Goal: Task Accomplishment & Management: Complete application form

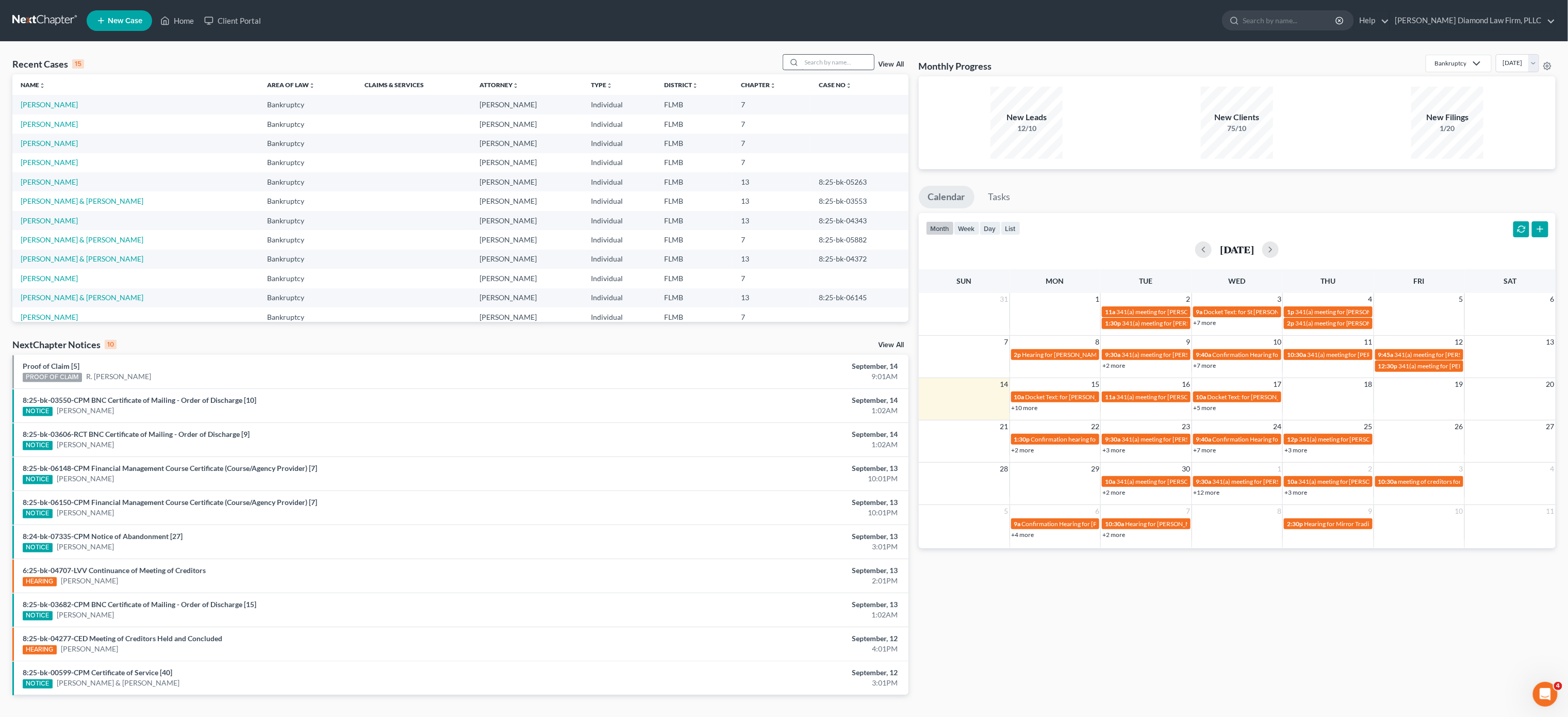
click at [820, 64] on input "search" at bounding box center [837, 62] width 72 height 15
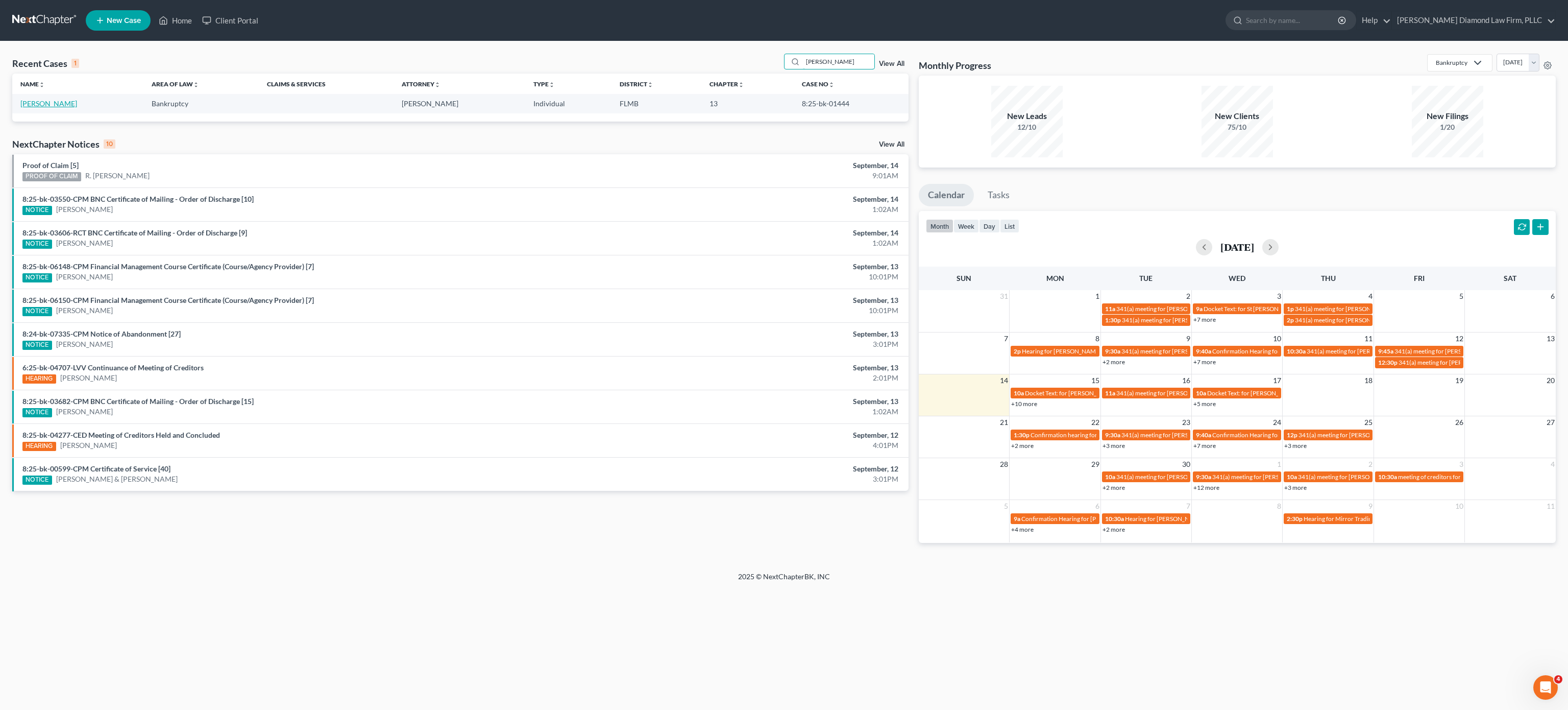
type input "[PERSON_NAME]"
click at [63, 105] on link "[PERSON_NAME]" at bounding box center [49, 104] width 57 height 9
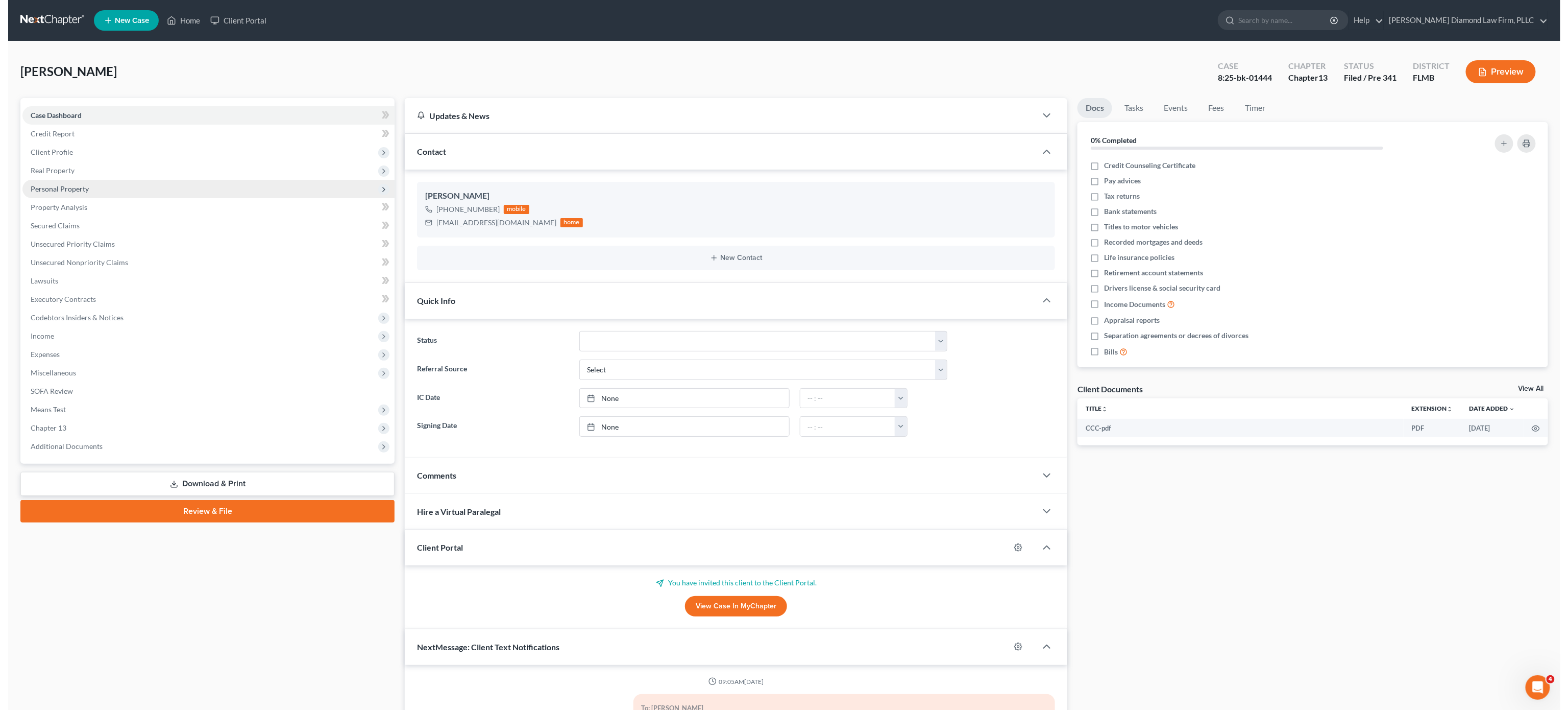
scroll to position [1100, 0]
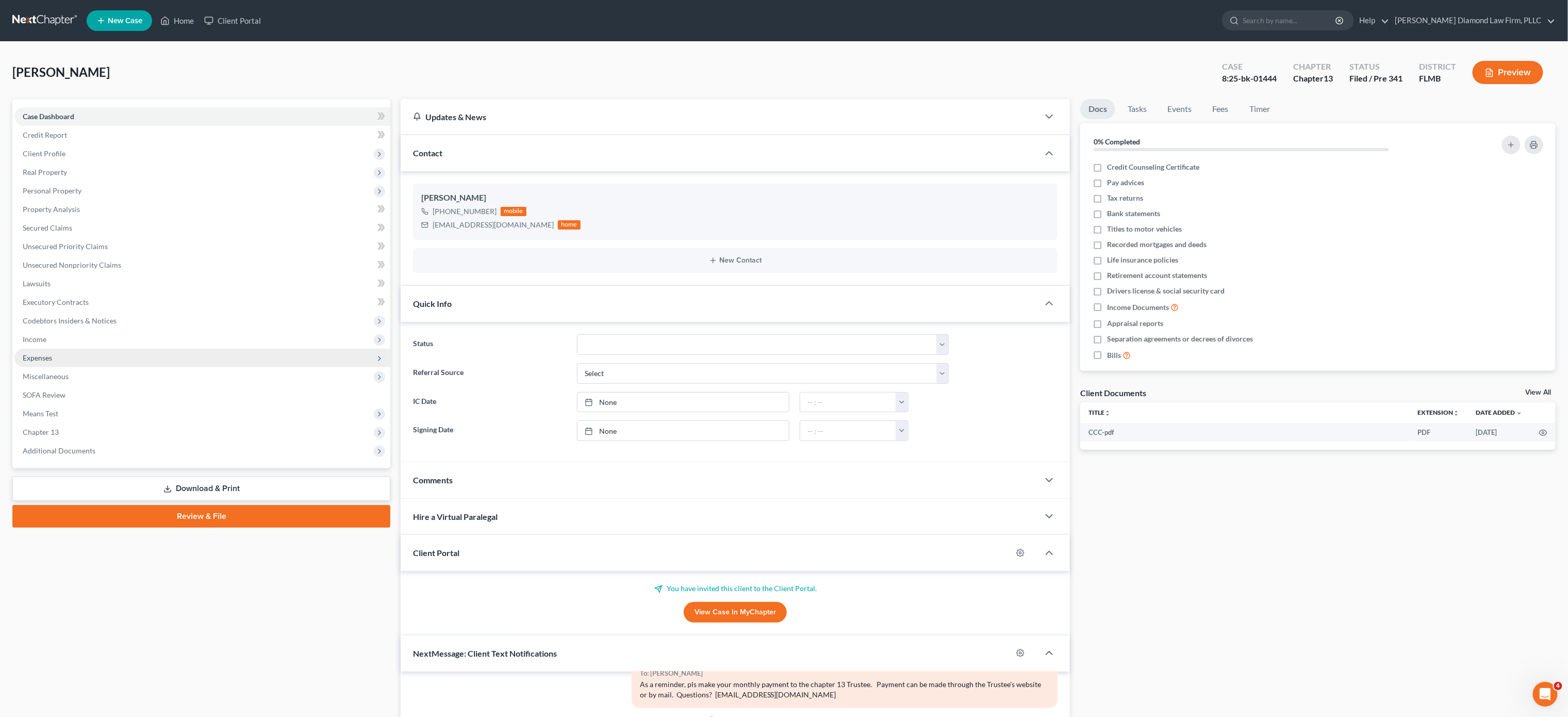
click at [63, 356] on span "Expenses" at bounding box center [202, 358] width 376 height 18
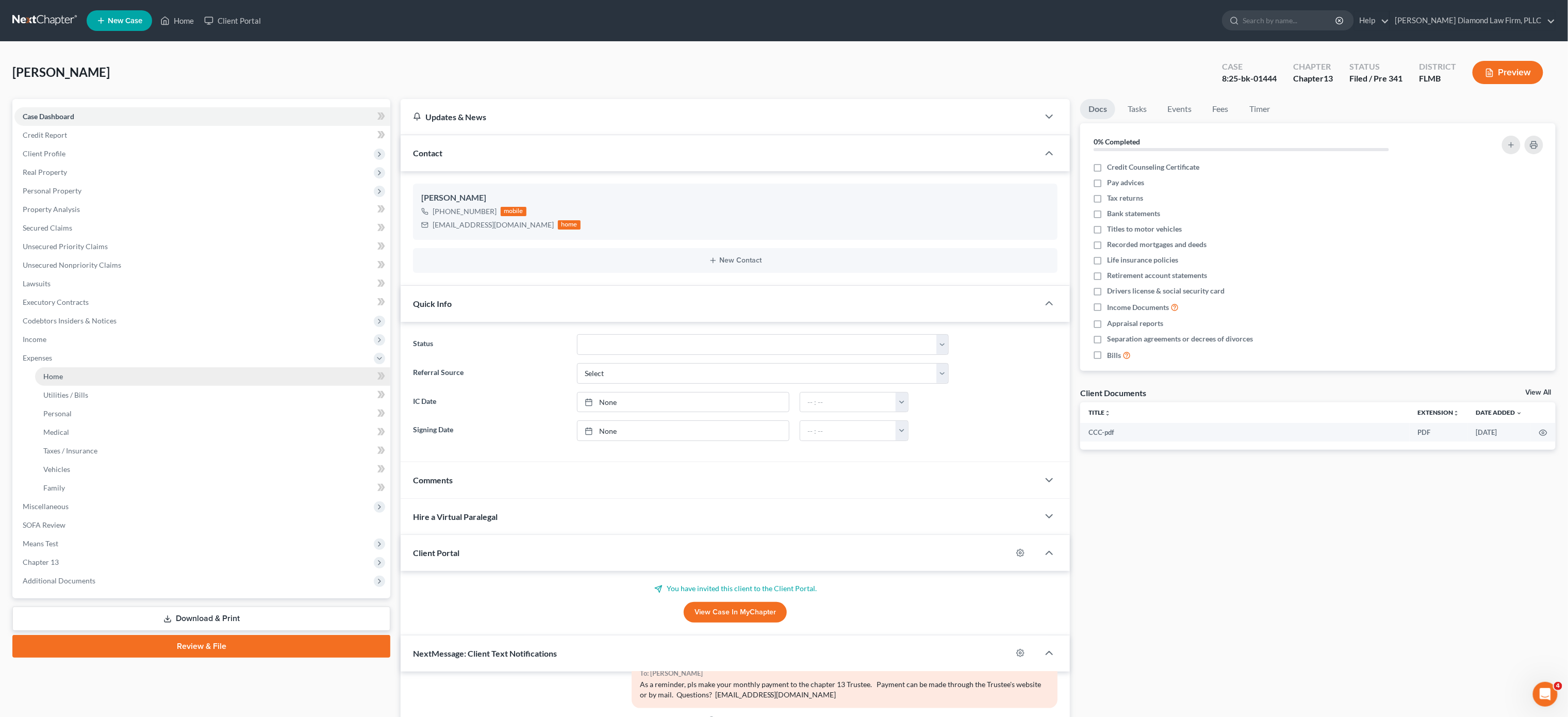
click at [83, 374] on link "Home" at bounding box center [213, 376] width 355 height 18
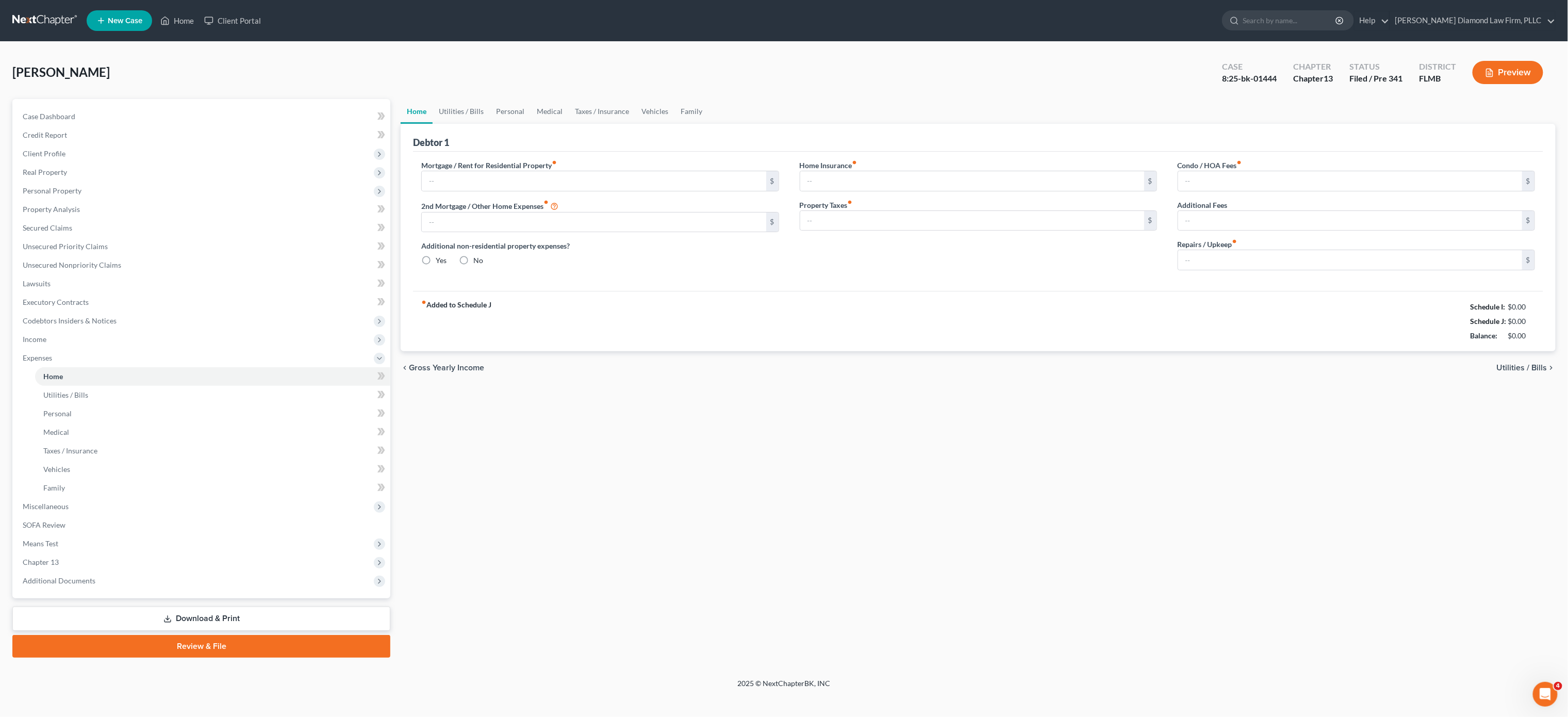
type input "4,377.28"
type input "0.00"
radio input "true"
type input "864.00"
type input "969.24"
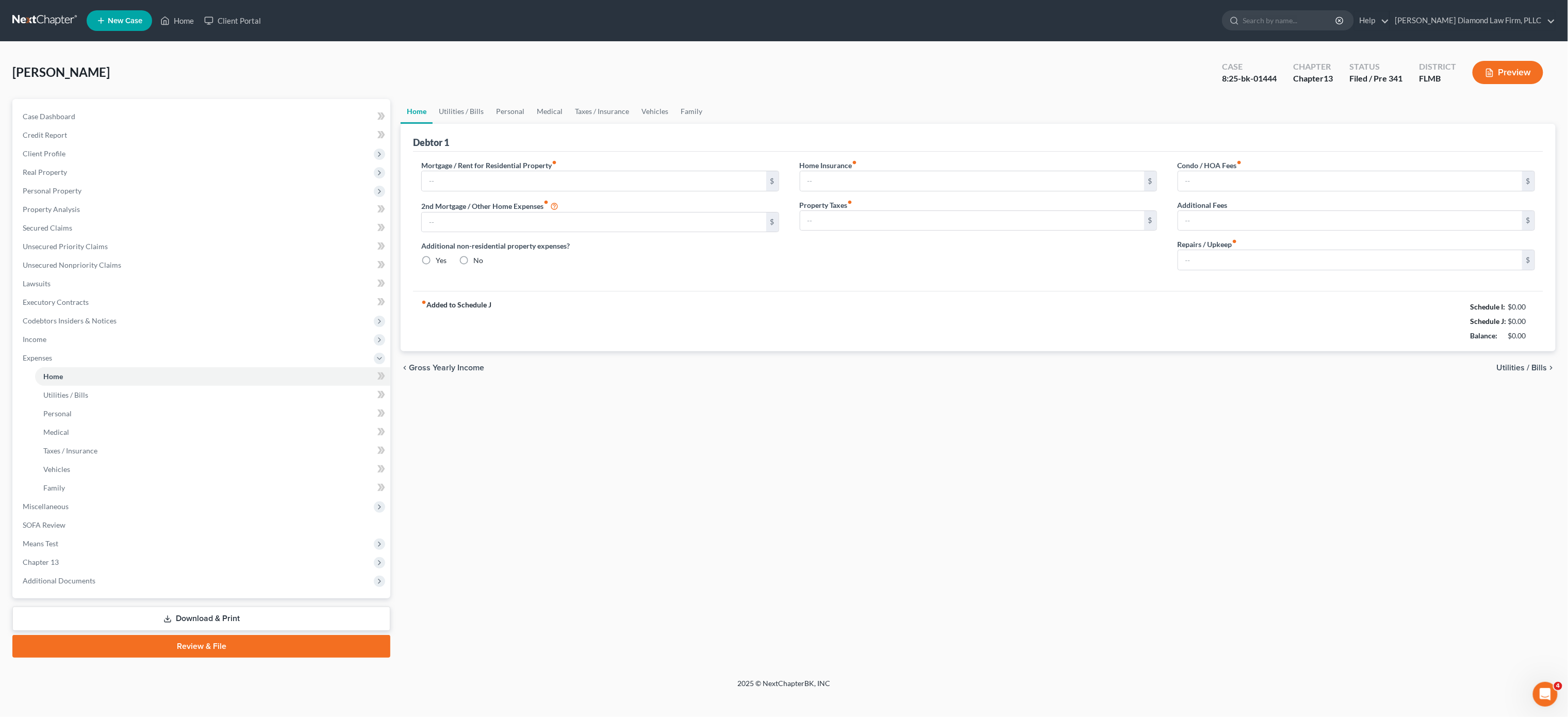
type input "367.00"
type input "0.00"
type input "350.00"
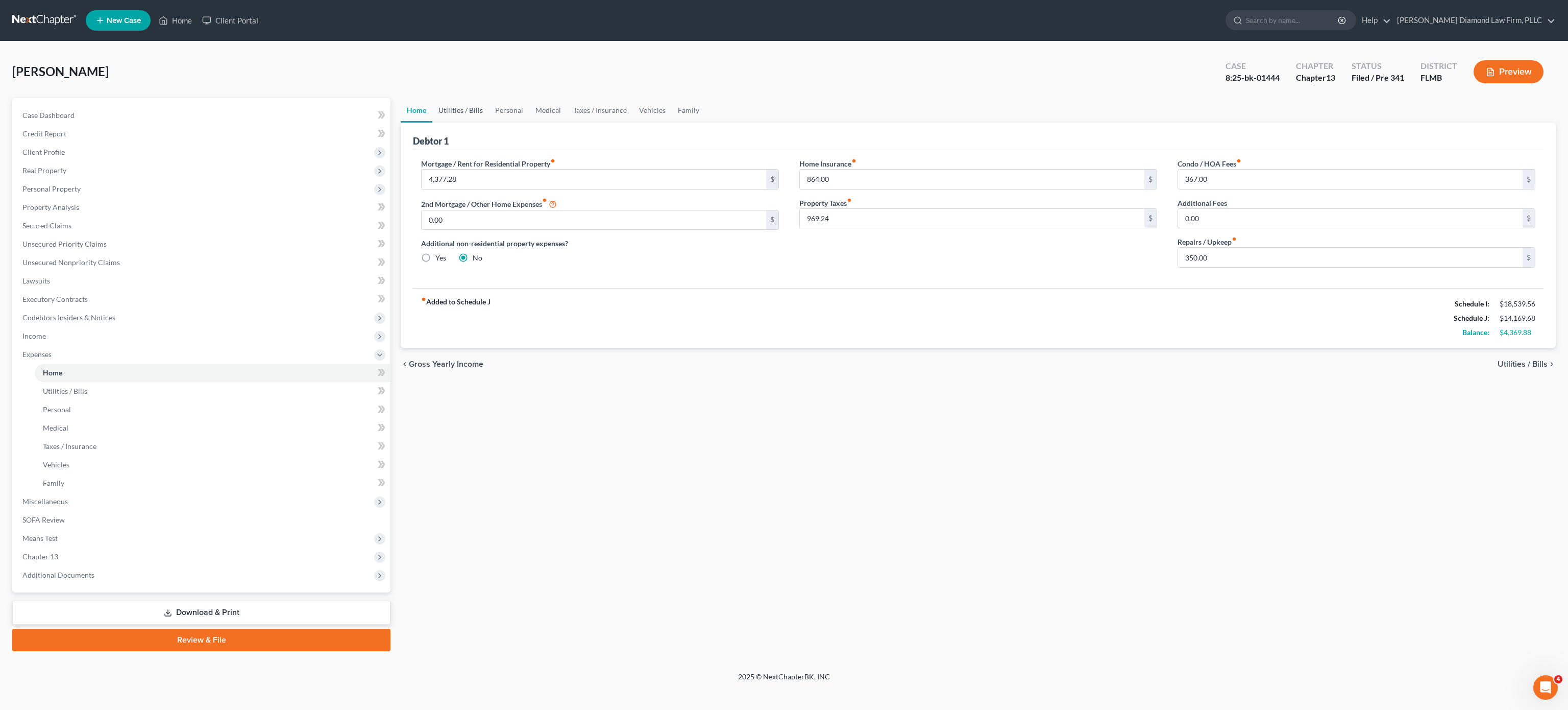
click at [472, 118] on link "Utilities / Bills" at bounding box center [460, 110] width 57 height 24
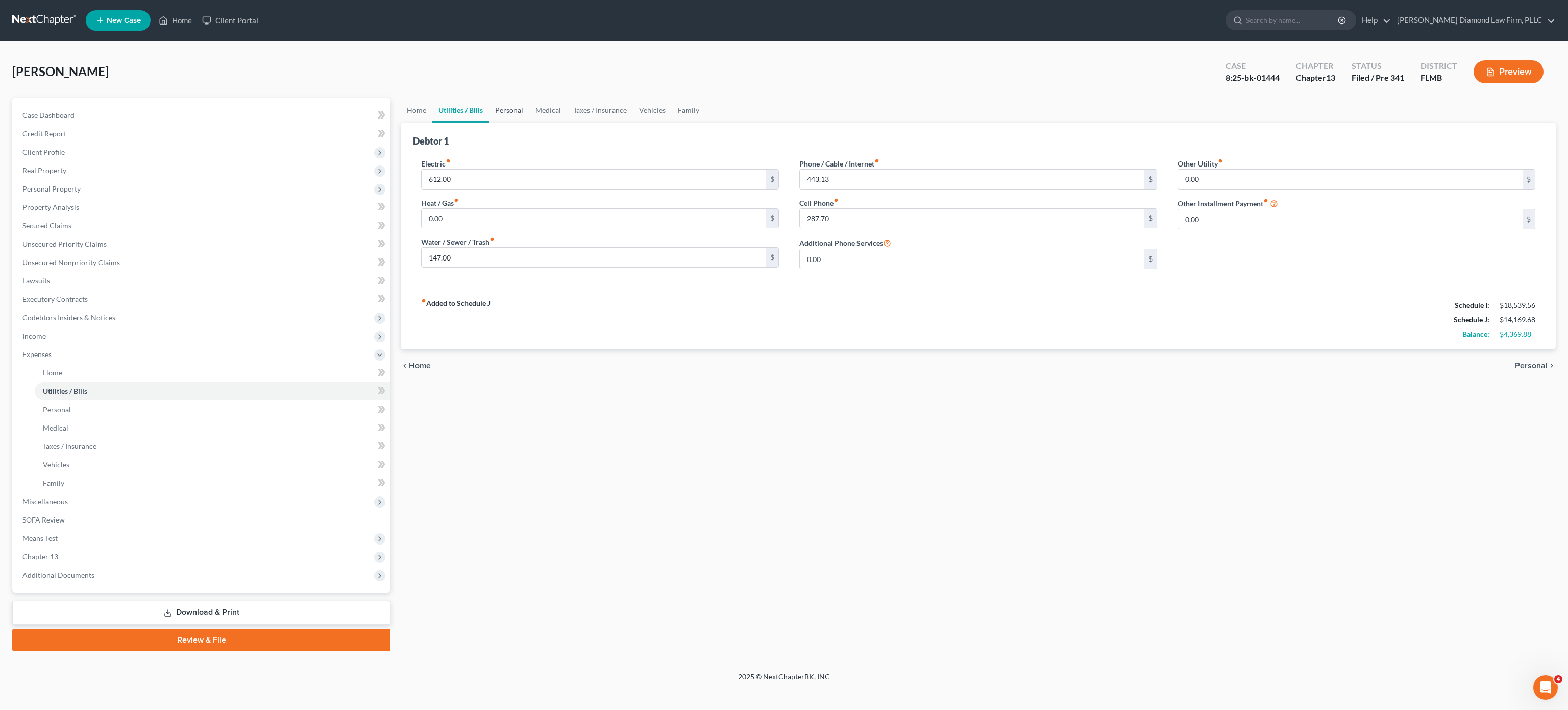
click at [513, 116] on link "Personal" at bounding box center [509, 110] width 40 height 24
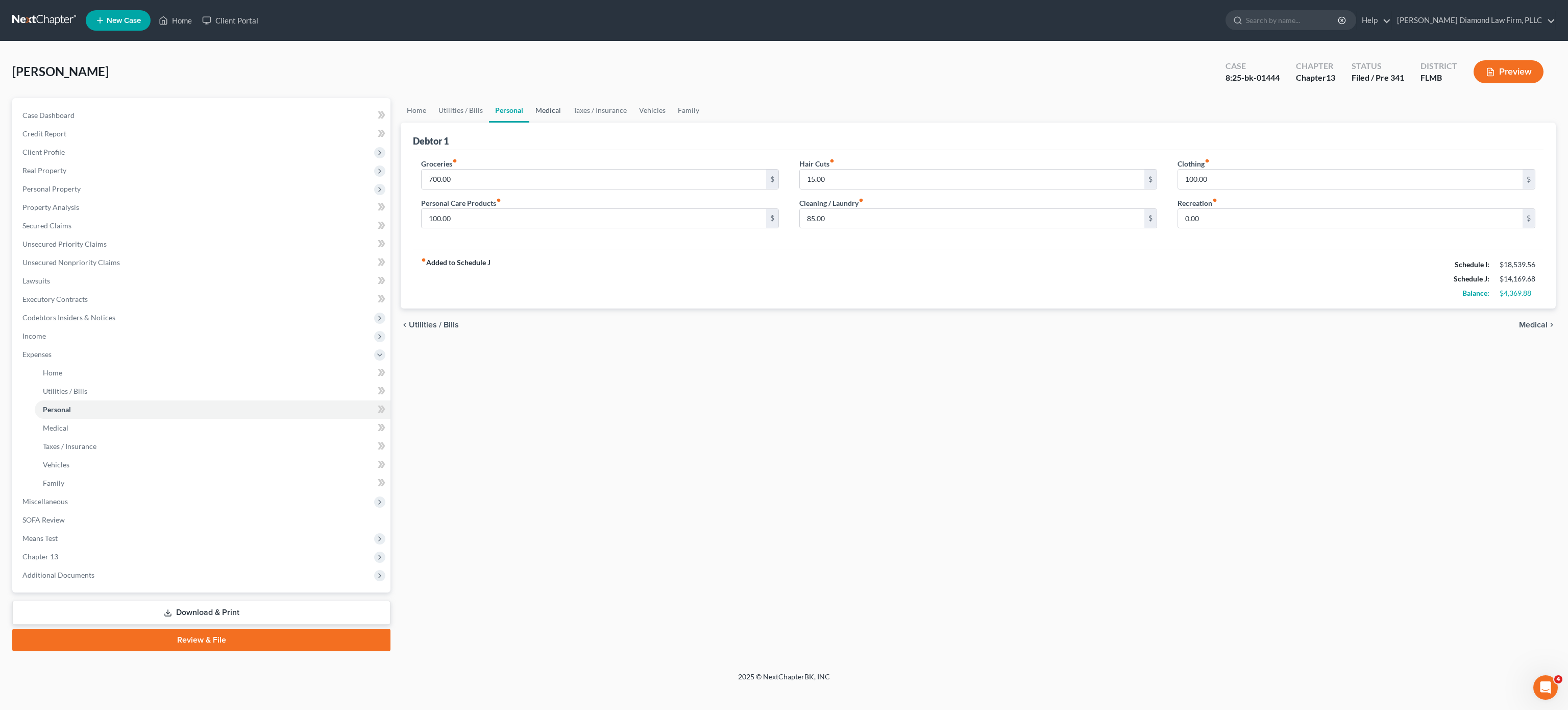
click at [549, 118] on link "Medical" at bounding box center [548, 110] width 38 height 24
click at [592, 116] on link "Taxes / Insurance" at bounding box center [600, 110] width 66 height 24
click at [644, 108] on link "Vehicles" at bounding box center [653, 110] width 39 height 24
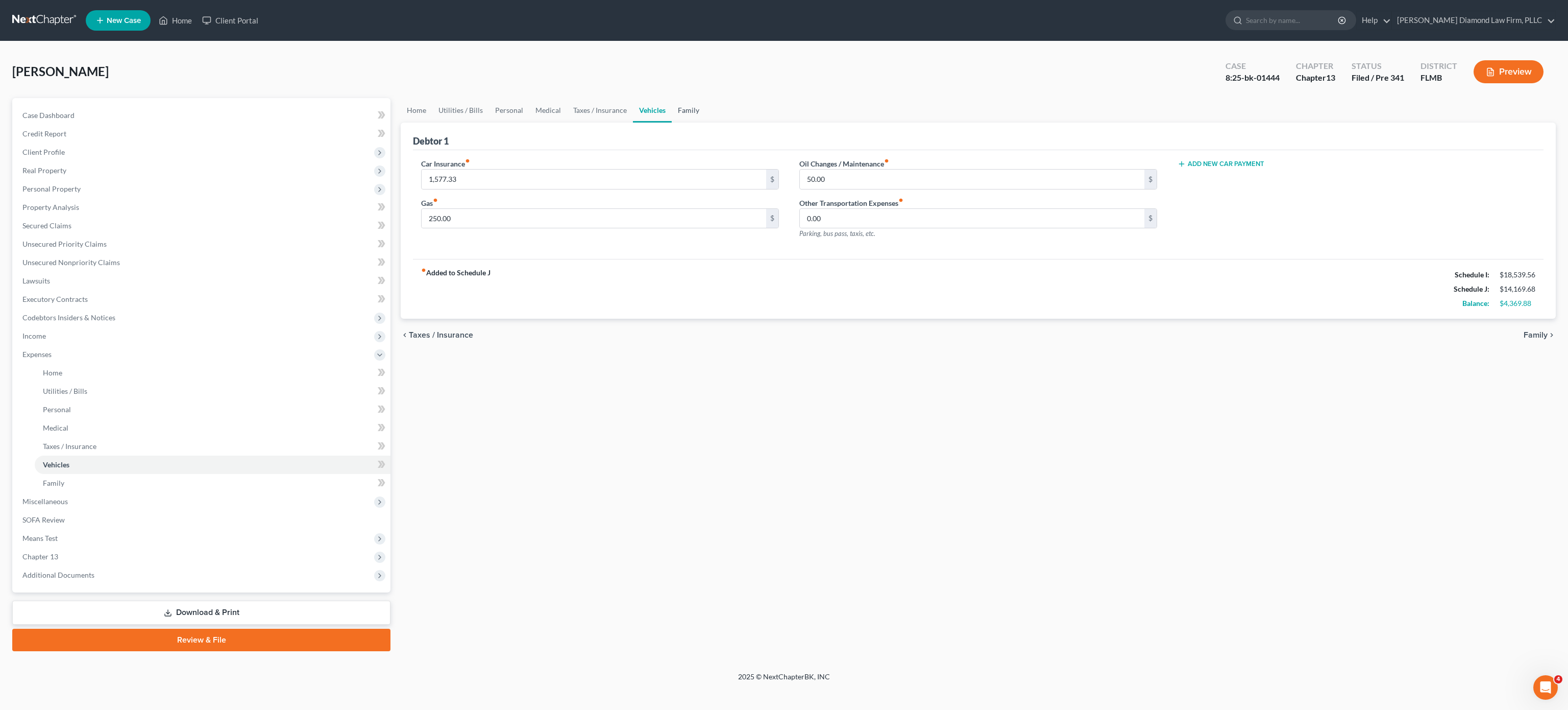
click at [696, 106] on link "Family" at bounding box center [688, 110] width 33 height 24
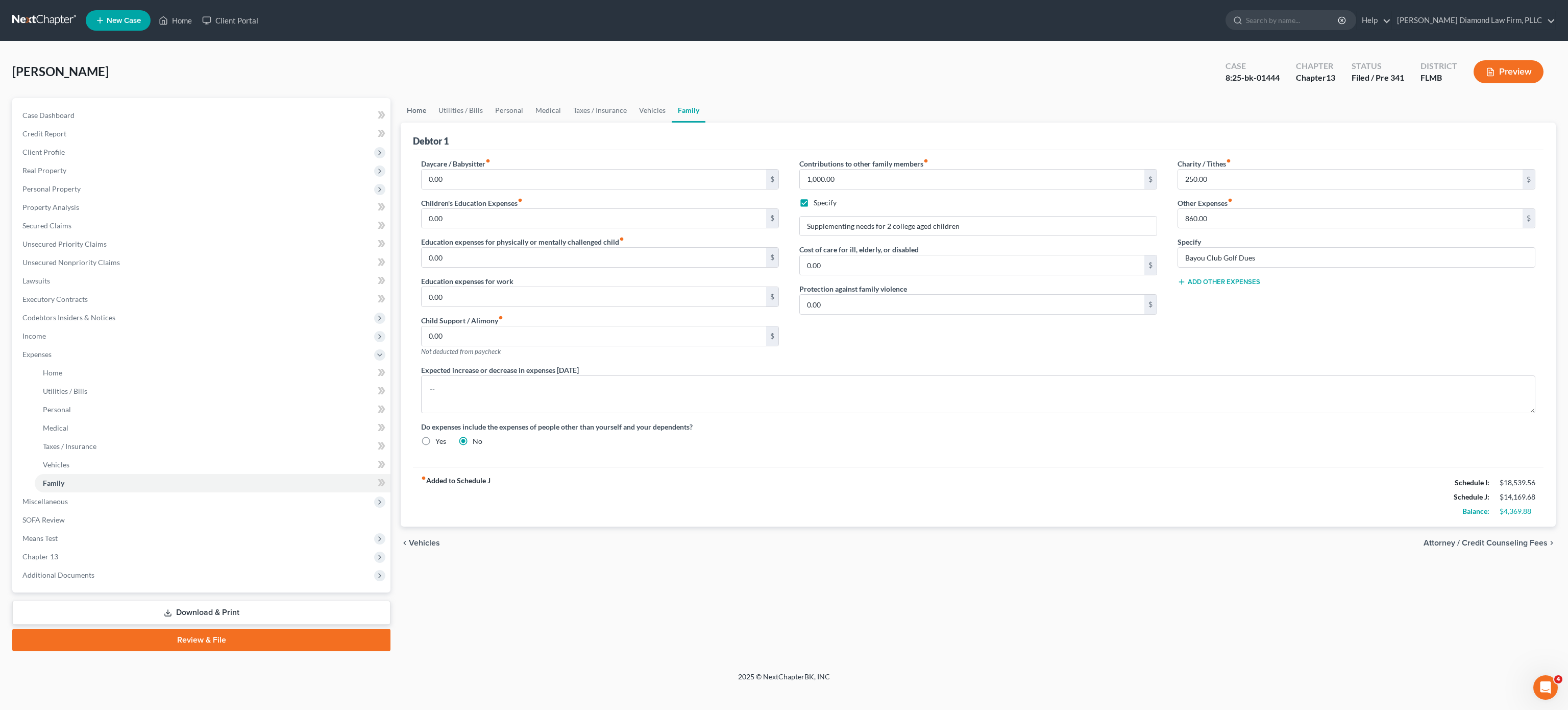
click at [409, 103] on link "Home" at bounding box center [416, 110] width 32 height 24
